Goal: Check status: Check status

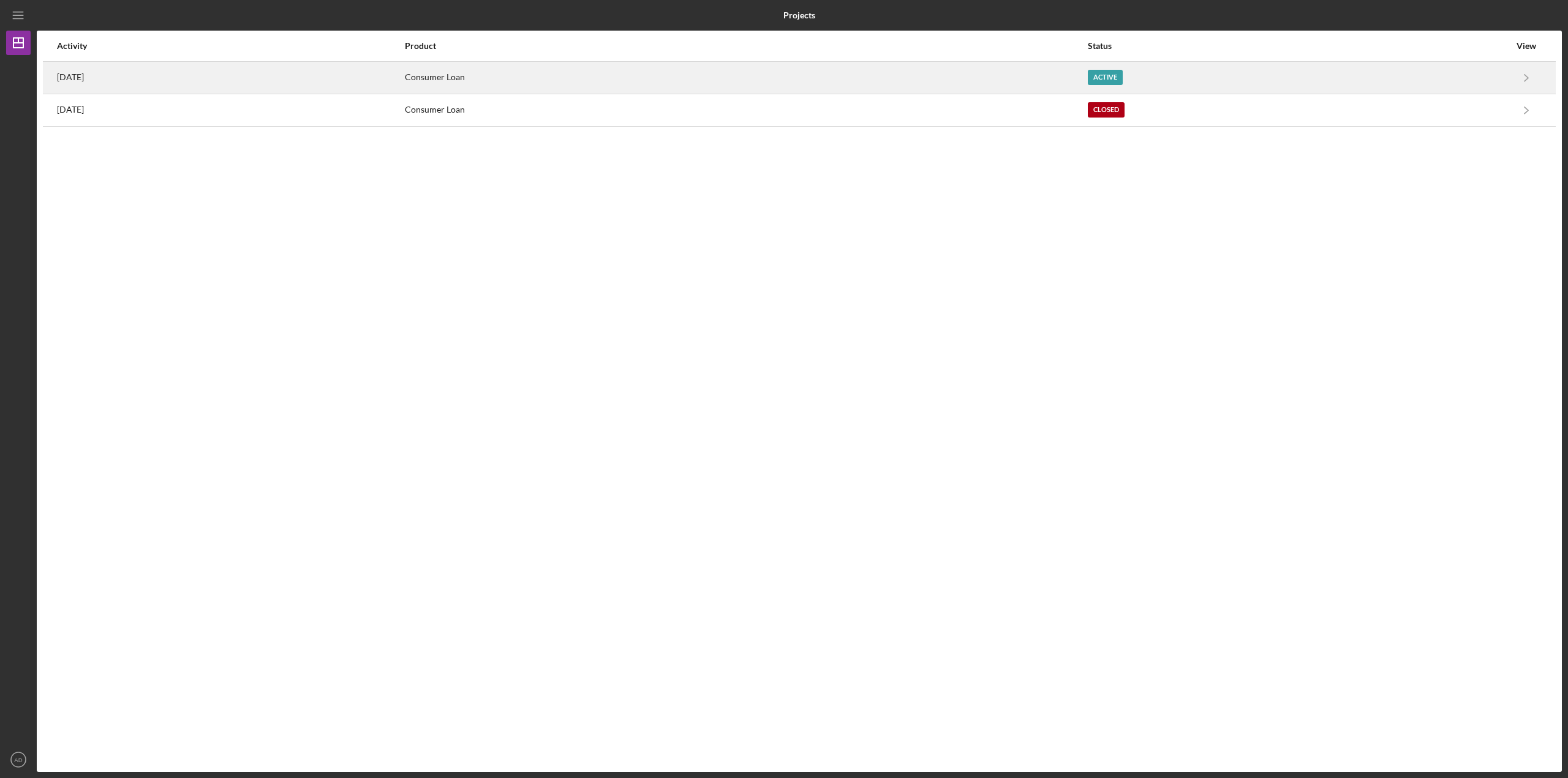
click at [938, 77] on div "Consumer Loan" at bounding box center [746, 78] width 682 height 31
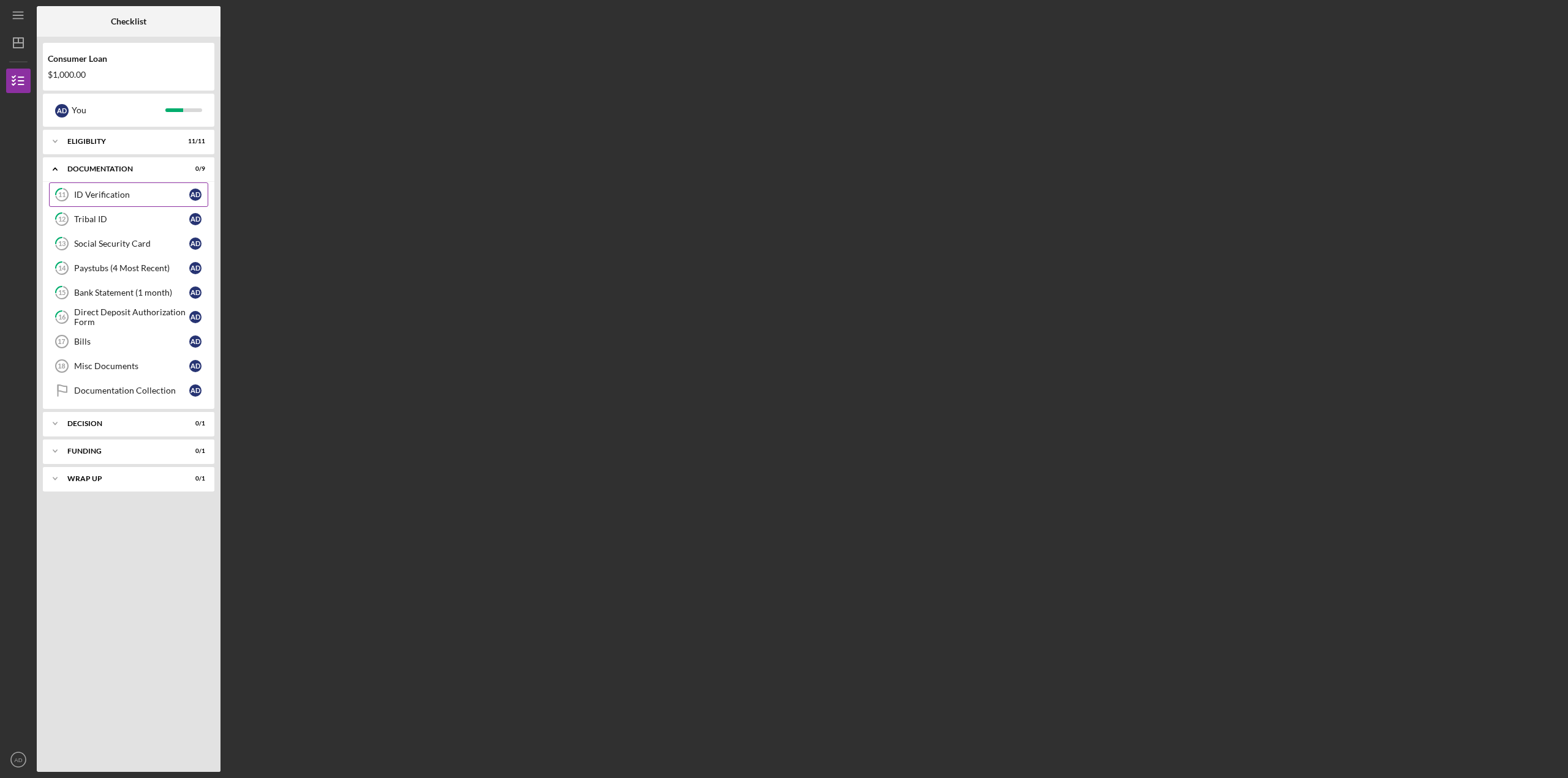
click at [90, 189] on link "11 ID Verification A D" at bounding box center [129, 195] width 159 height 25
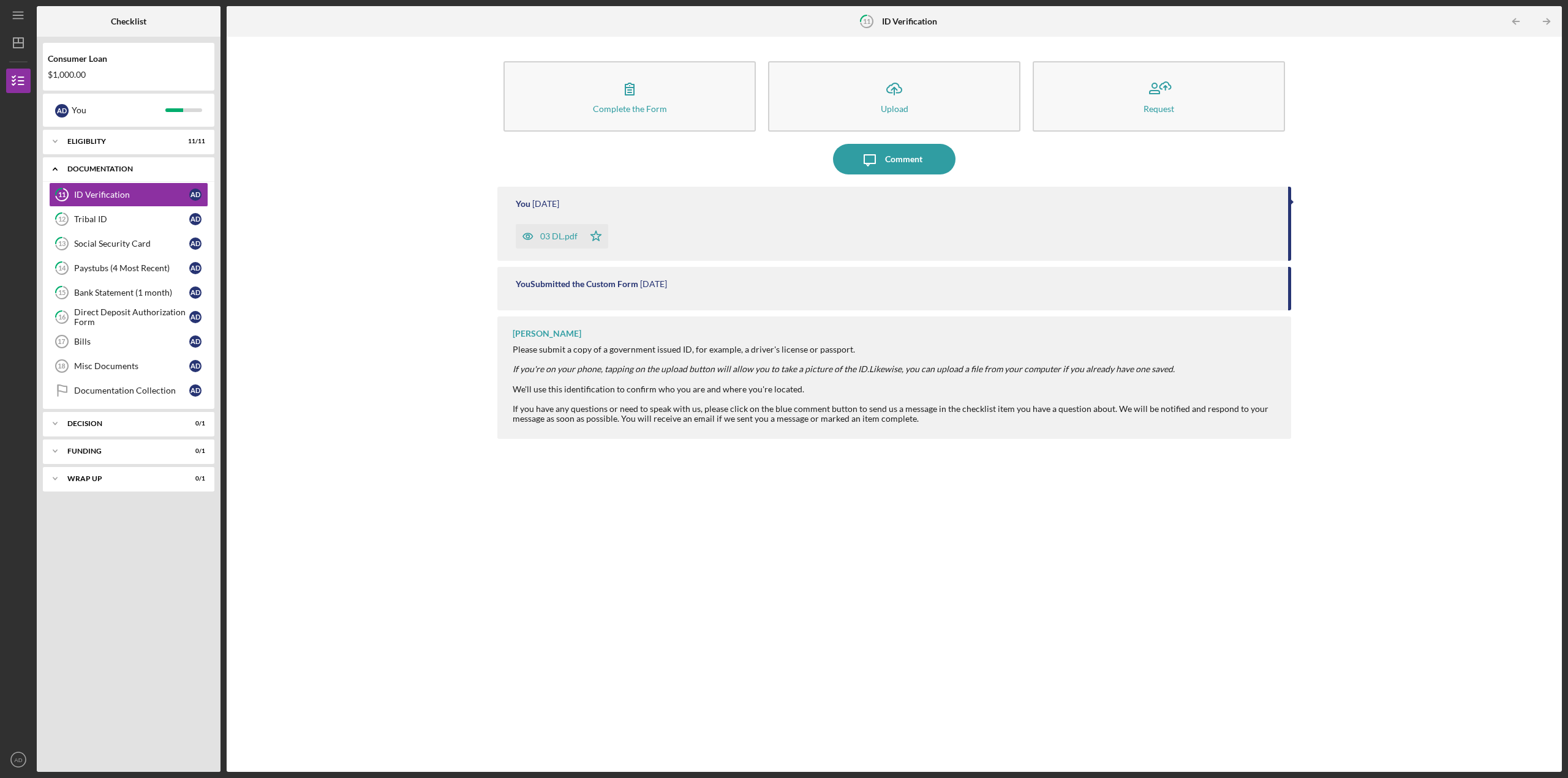
click at [55, 170] on icon "Icon/Expander" at bounding box center [55, 169] width 25 height 25
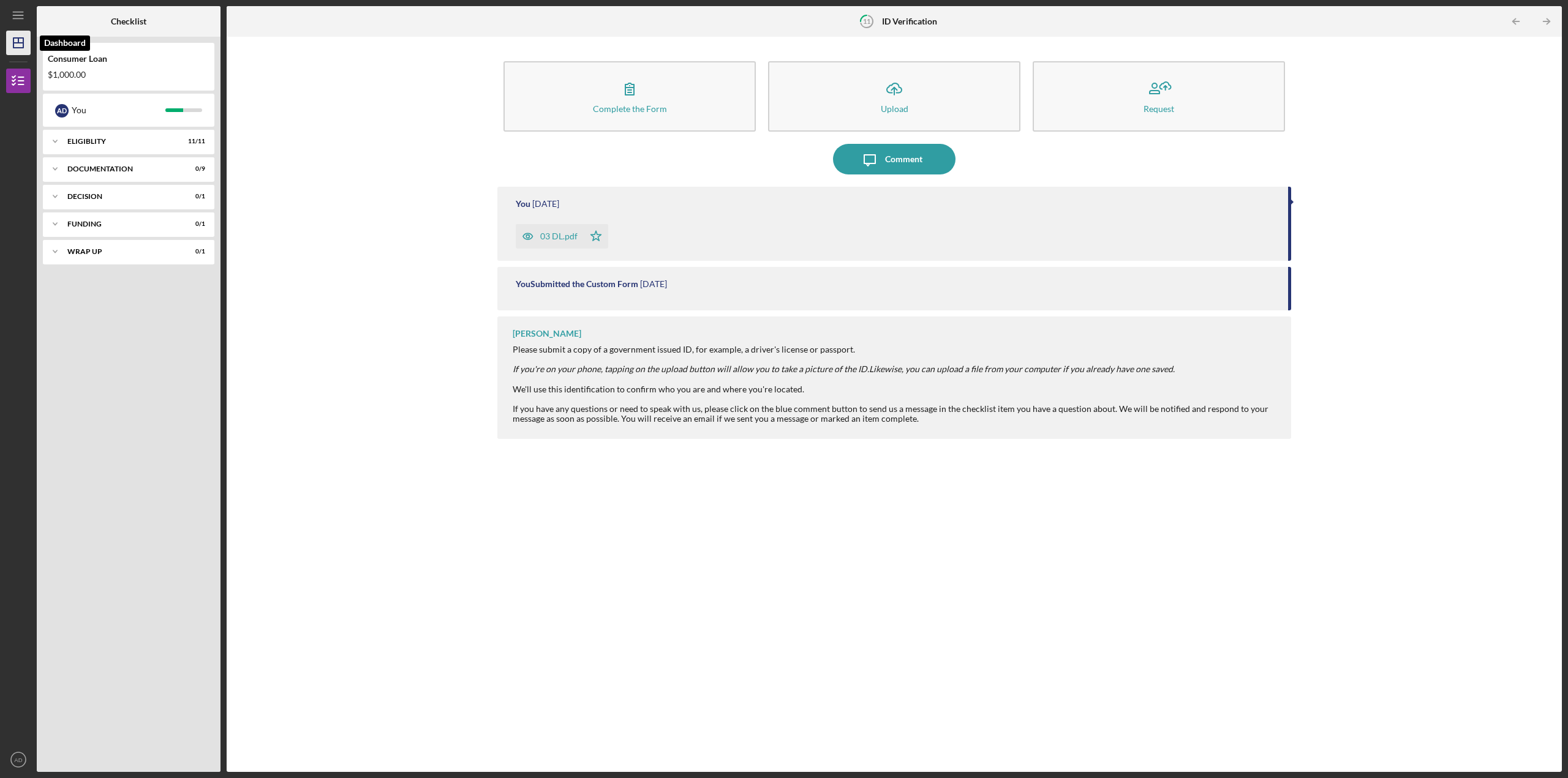
click at [15, 47] on icon "Icon/Dashboard" at bounding box center [18, 43] width 31 height 31
